Goal: Task Accomplishment & Management: Manage account settings

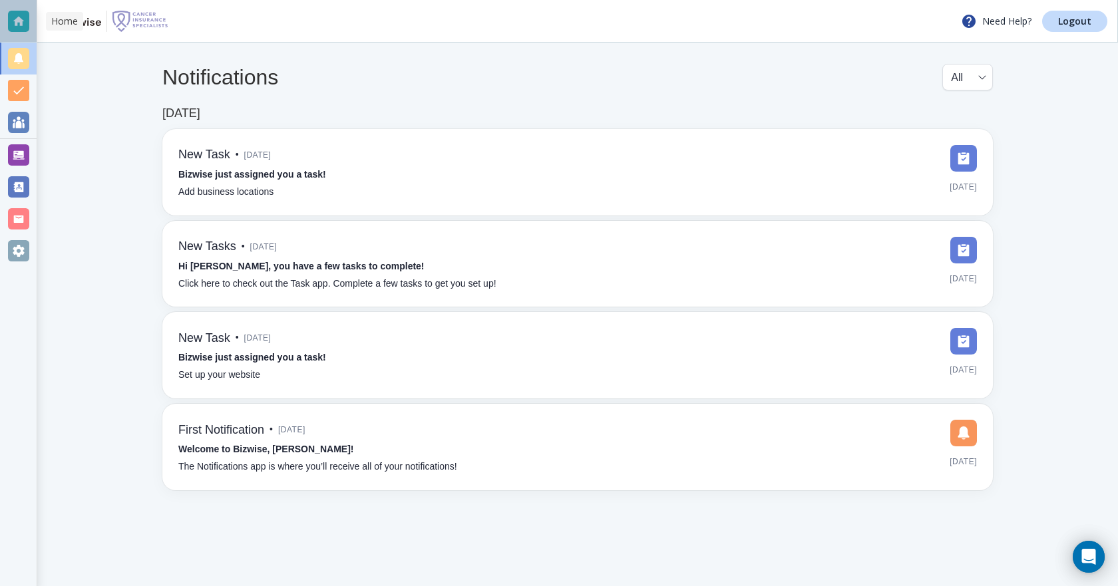
click at [16, 23] on div at bounding box center [18, 21] width 21 height 21
click at [17, 151] on div at bounding box center [18, 154] width 21 height 21
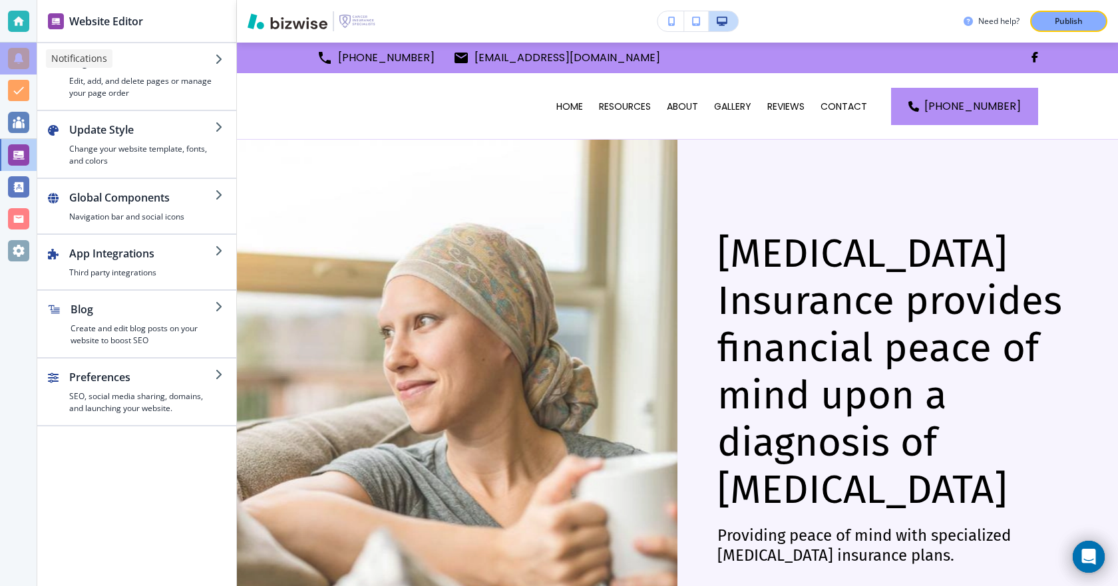
click at [15, 57] on div at bounding box center [18, 58] width 21 height 21
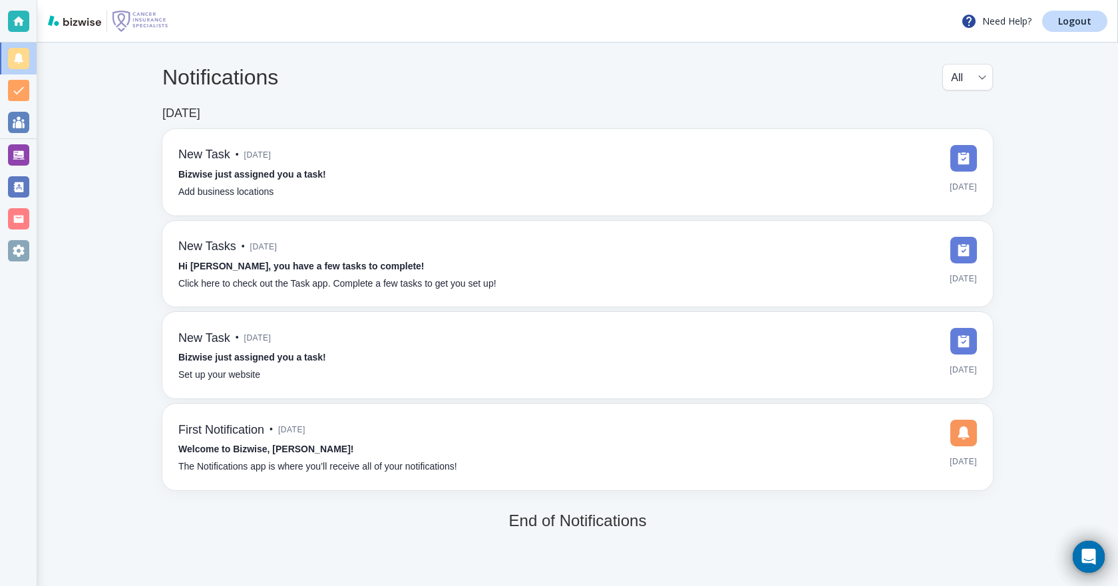
click at [626, 523] on h5 "End of Notifications" at bounding box center [578, 521] width 138 height 19
click at [633, 527] on h5 "End of Notifications" at bounding box center [578, 521] width 138 height 19
drag, startPoint x: 639, startPoint y: 521, endPoint x: 731, endPoint y: 520, distance: 91.8
click at [731, 520] on div "[DATE] New Task • [DATE] Bizwise just assigned you a task! Add business locatio…" at bounding box center [577, 318] width 830 height 424
click at [697, 524] on div "[DATE] New Task • [DATE] Bizwise just assigned you a task! Add business locatio…" at bounding box center [577, 318] width 830 height 424
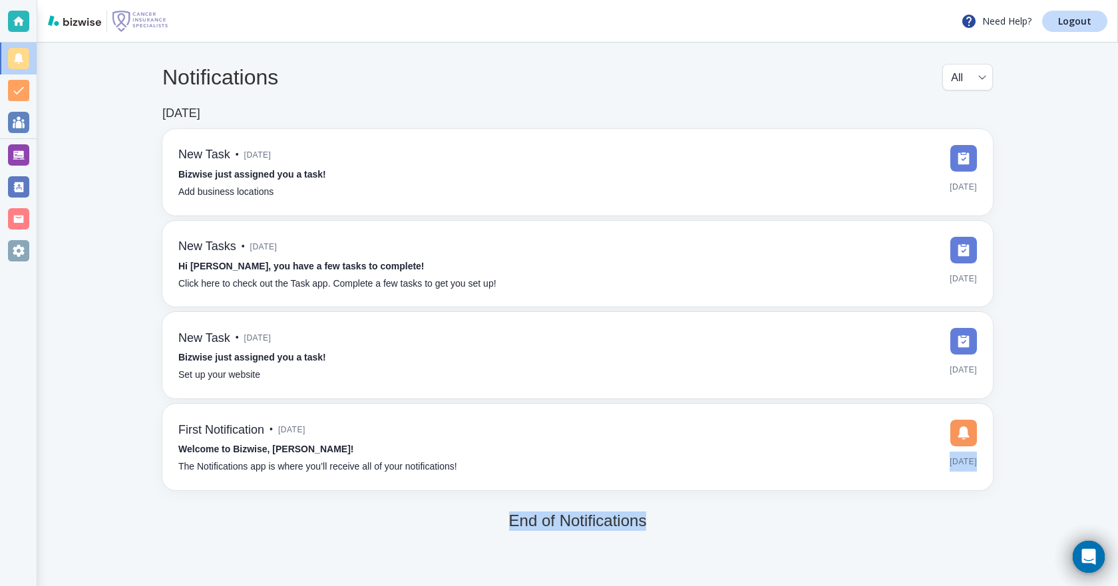
drag, startPoint x: 685, startPoint y: 523, endPoint x: 674, endPoint y: 521, distance: 10.8
click at [674, 521] on div "[DATE] New Task • [DATE] Bizwise just assigned you a task! Add business locatio…" at bounding box center [577, 318] width 830 height 424
